Goal: Information Seeking & Learning: Learn about a topic

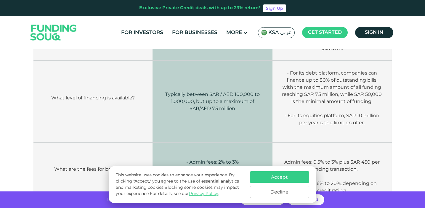
scroll to position [1209, 0]
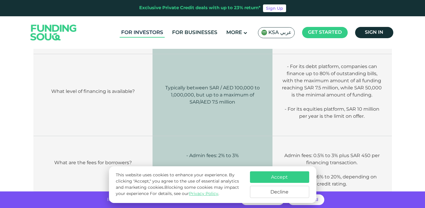
click at [152, 28] on link "For Investors" at bounding box center [142, 33] width 45 height 10
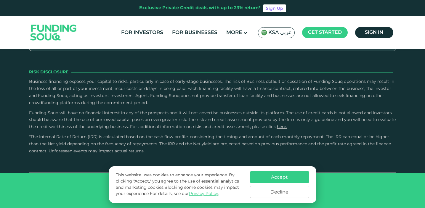
scroll to position [1176, 0]
type tc-range-slider "1000000"
drag, startPoint x: 55, startPoint y: 99, endPoint x: 173, endPoint y: 105, distance: 117.3
type tc-range-slider "5"
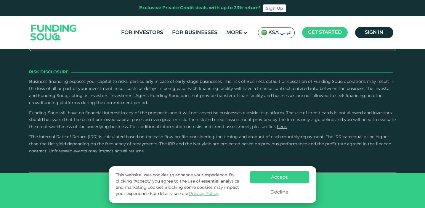
drag, startPoint x: 228, startPoint y: 101, endPoint x: 302, endPoint y: 91, distance: 74.2
click at [278, 178] on button "Accept" at bounding box center [279, 178] width 59 height 12
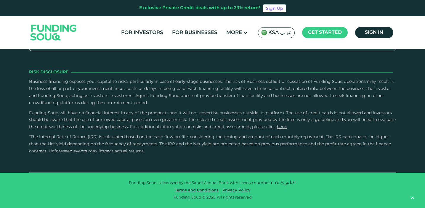
scroll to position [1187, 0]
